Goal: Transaction & Acquisition: Purchase product/service

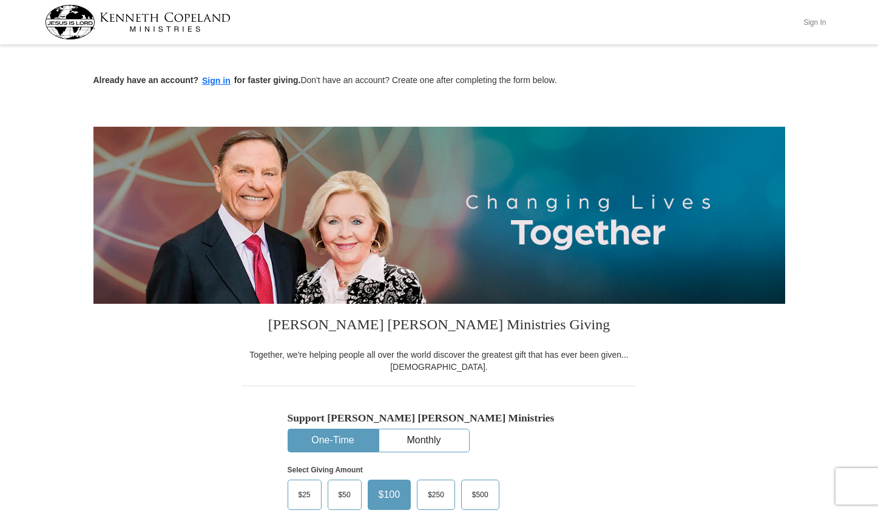
click at [648, 18] on button "Sign In" at bounding box center [815, 22] width 36 height 19
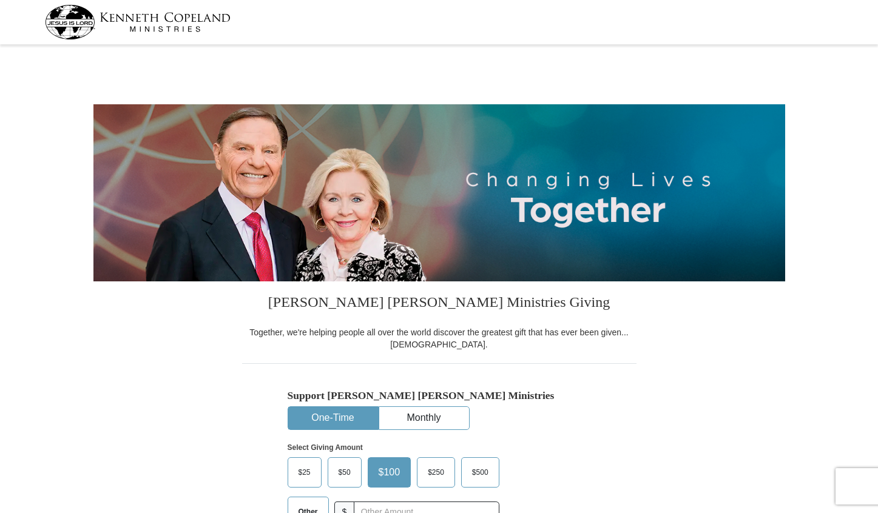
select select "PA"
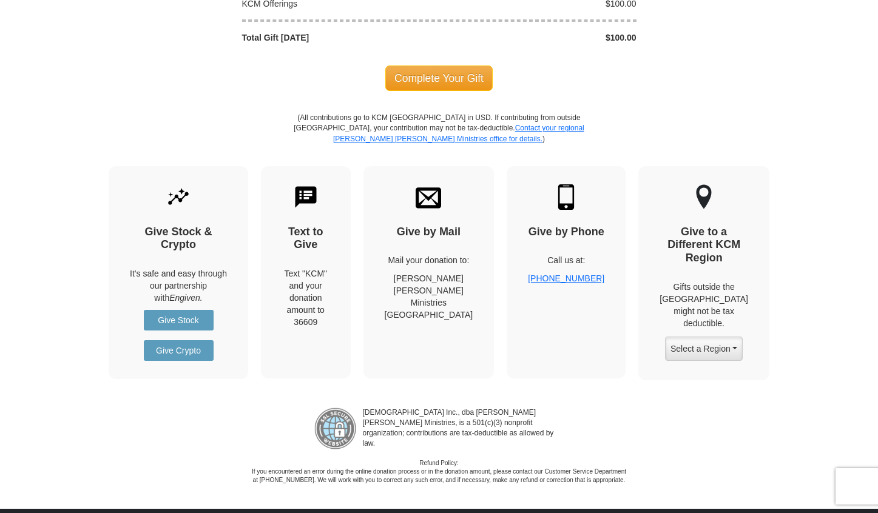
scroll to position [1318, 0]
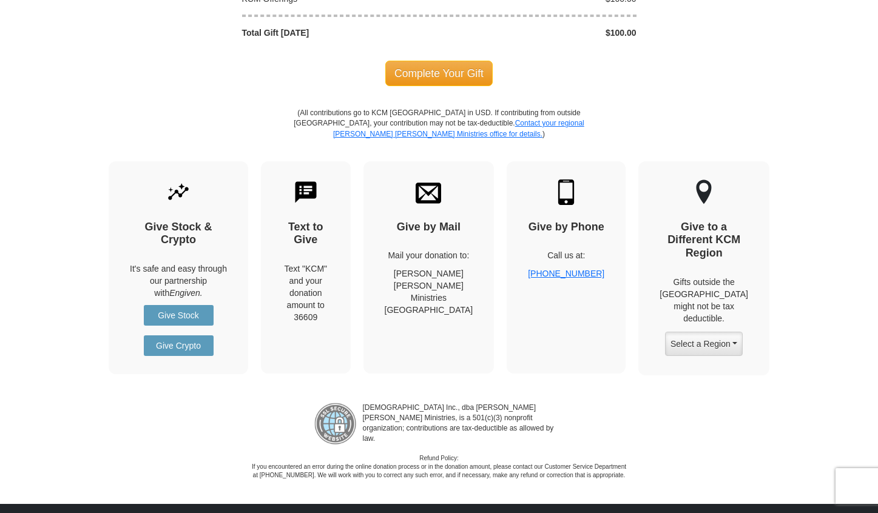
checkbox input "false"
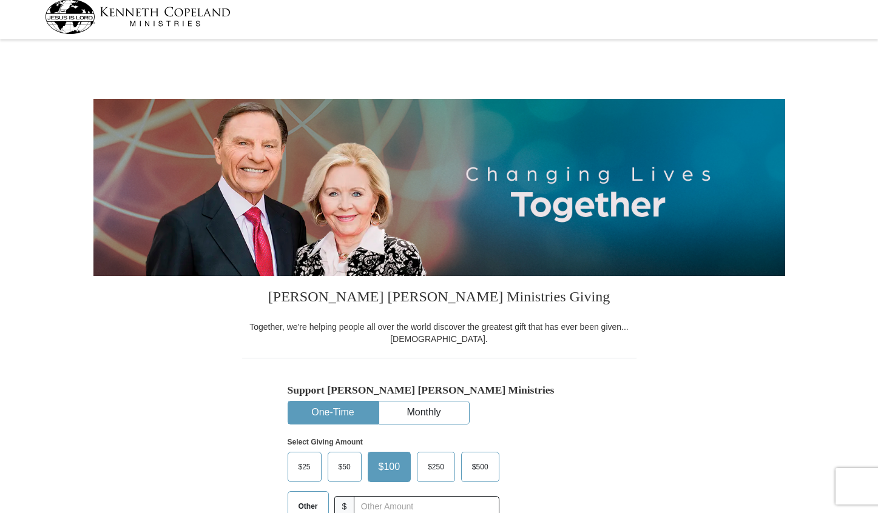
scroll to position [0, 0]
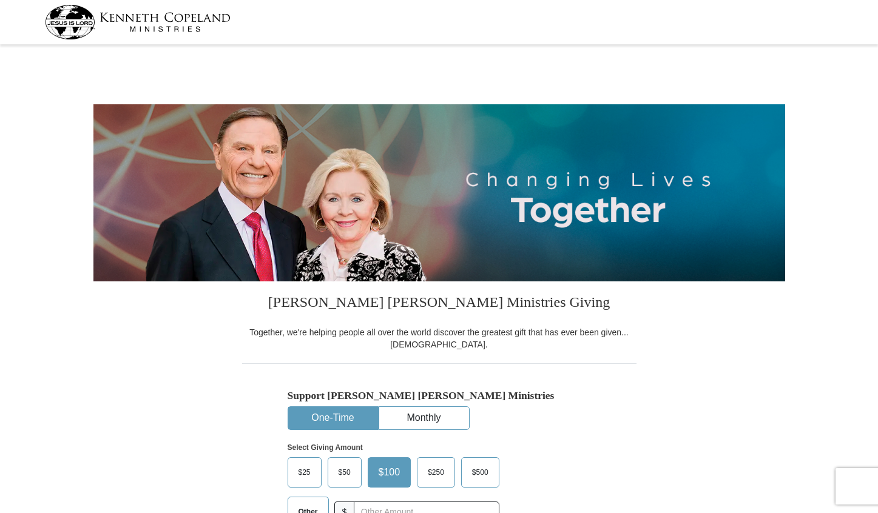
click at [415, 191] on img at bounding box center [439, 192] width 692 height 177
click at [165, 17] on img at bounding box center [138, 22] width 186 height 35
